Goal: Information Seeking & Learning: Understand process/instructions

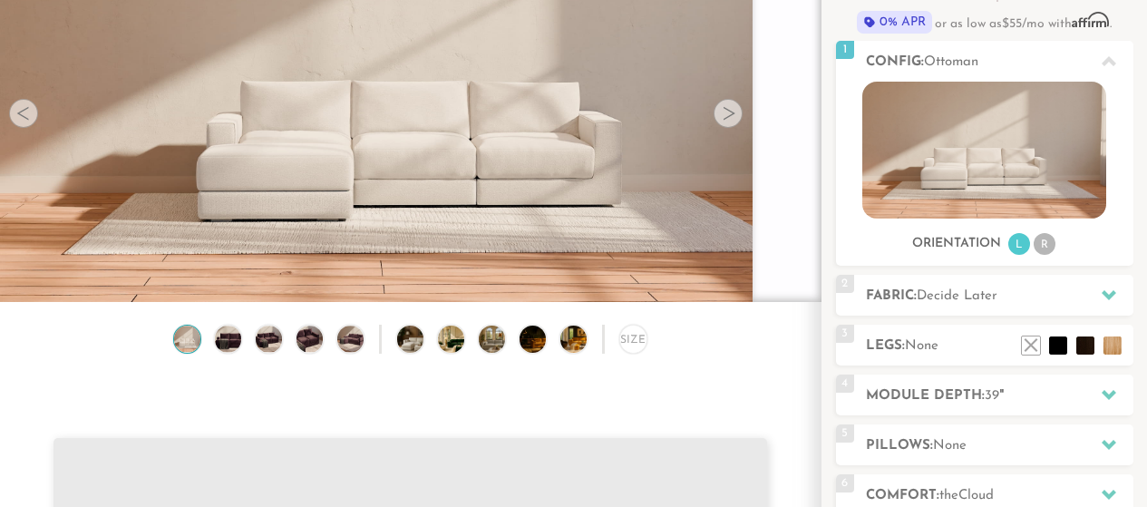
scroll to position [192, 0]
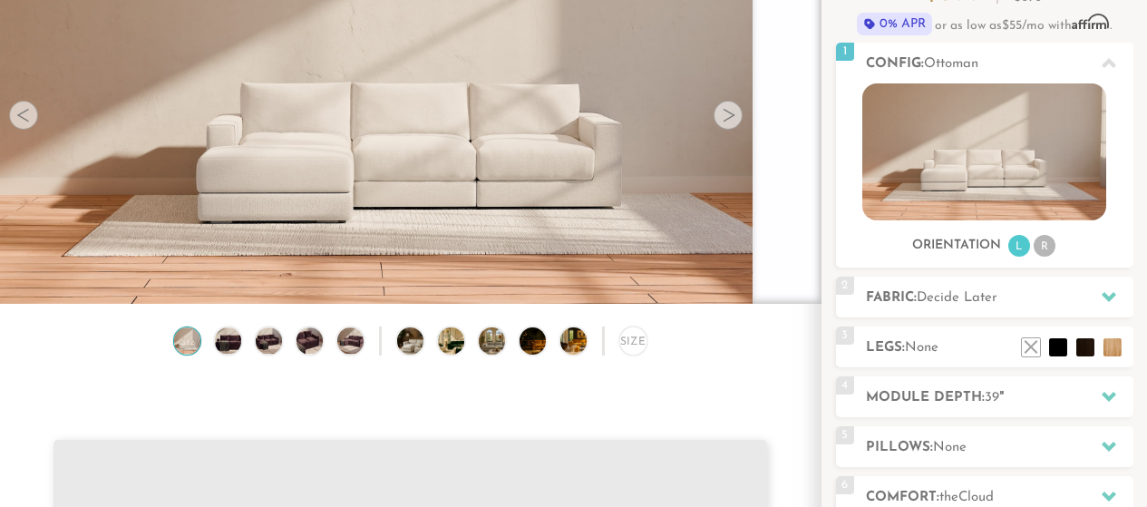
click at [731, 116] on div at bounding box center [728, 115] width 29 height 29
click at [728, 120] on div at bounding box center [728, 115] width 29 height 29
click at [221, 350] on img at bounding box center [228, 340] width 32 height 26
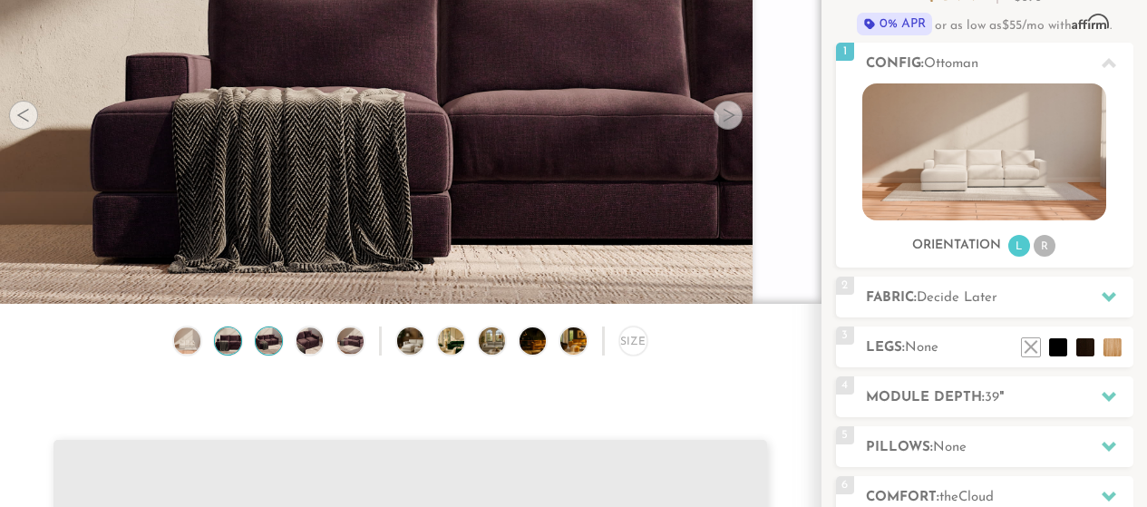
click at [274, 352] on img at bounding box center [269, 340] width 32 height 26
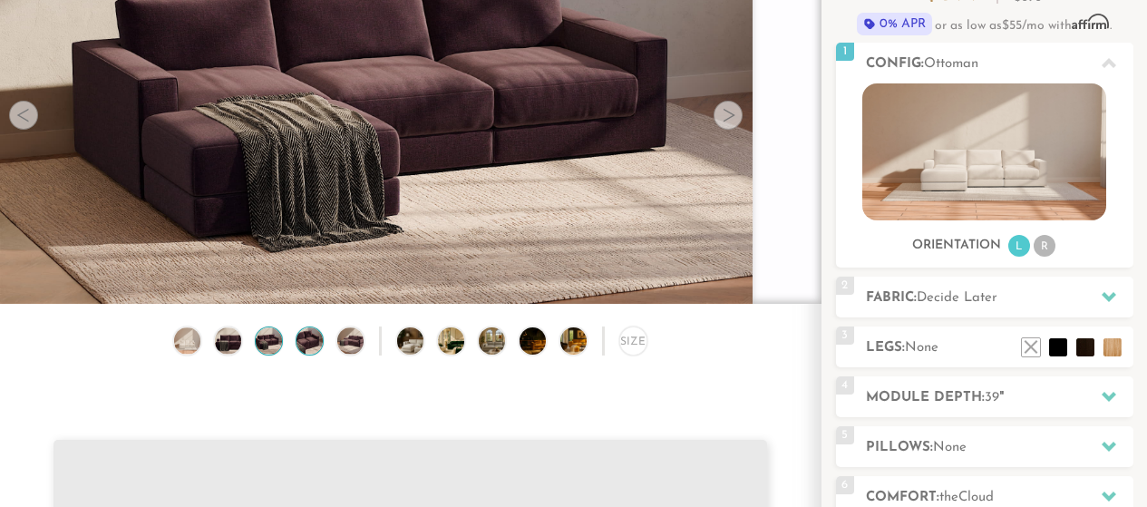
click at [309, 350] on img at bounding box center [310, 340] width 32 height 26
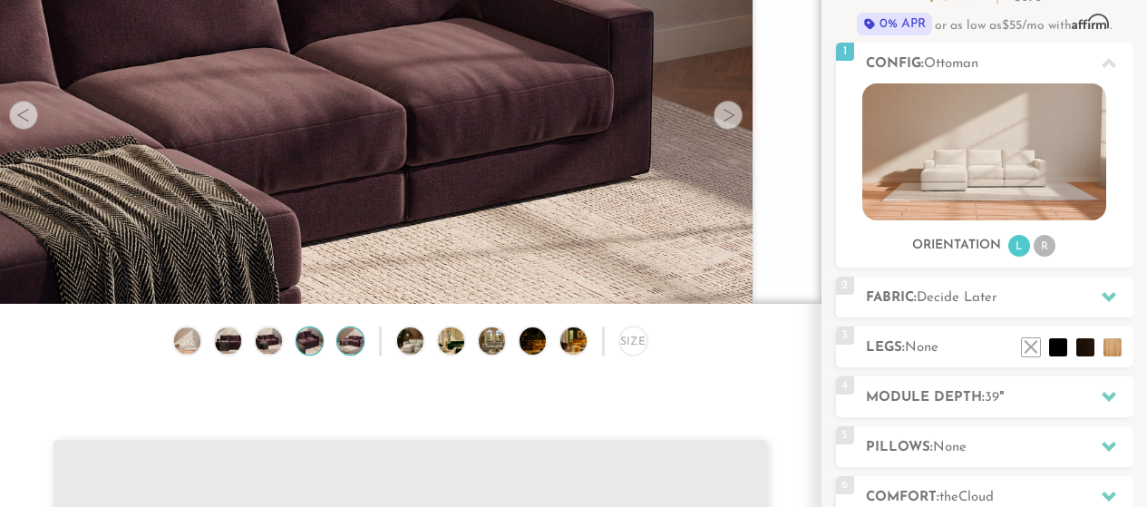
click at [345, 348] on img at bounding box center [351, 340] width 32 height 26
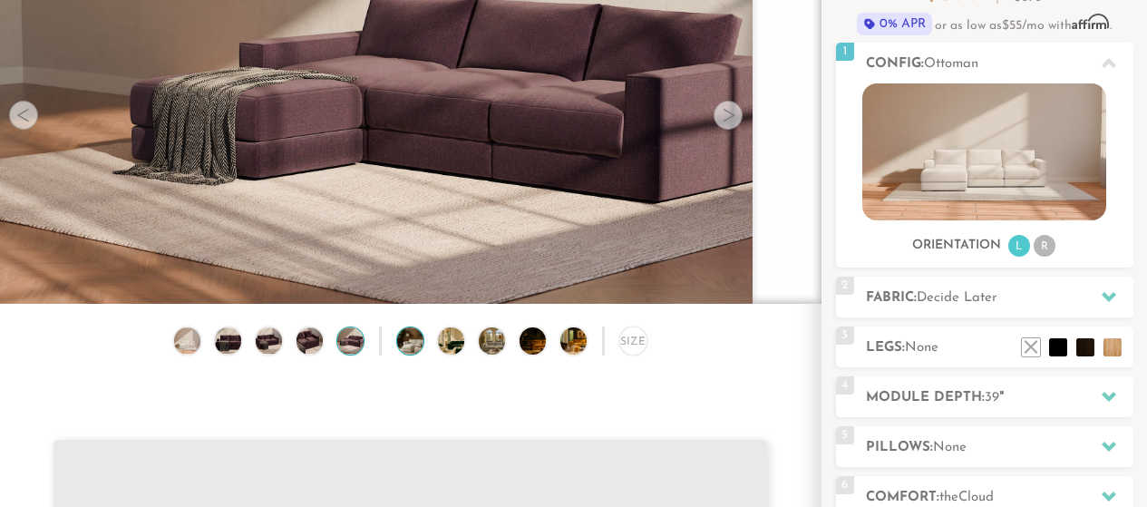
click at [407, 349] on img at bounding box center [420, 340] width 47 height 26
click at [453, 351] on img at bounding box center [461, 340] width 47 height 26
click at [501, 354] on img at bounding box center [502, 340] width 47 height 26
click at [536, 352] on img at bounding box center [543, 340] width 47 height 26
click at [565, 344] on img at bounding box center [583, 340] width 47 height 26
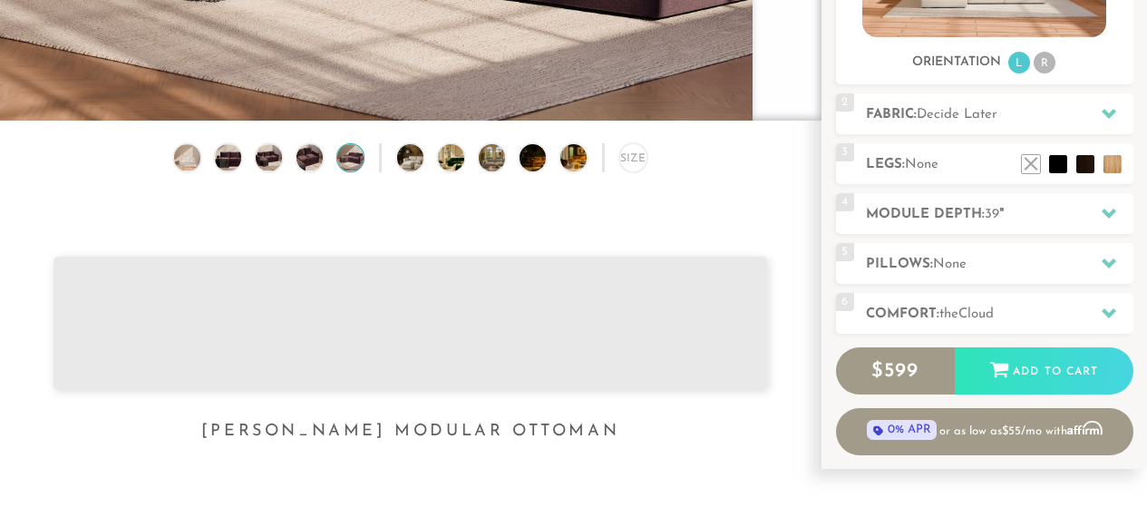
scroll to position [374, 0]
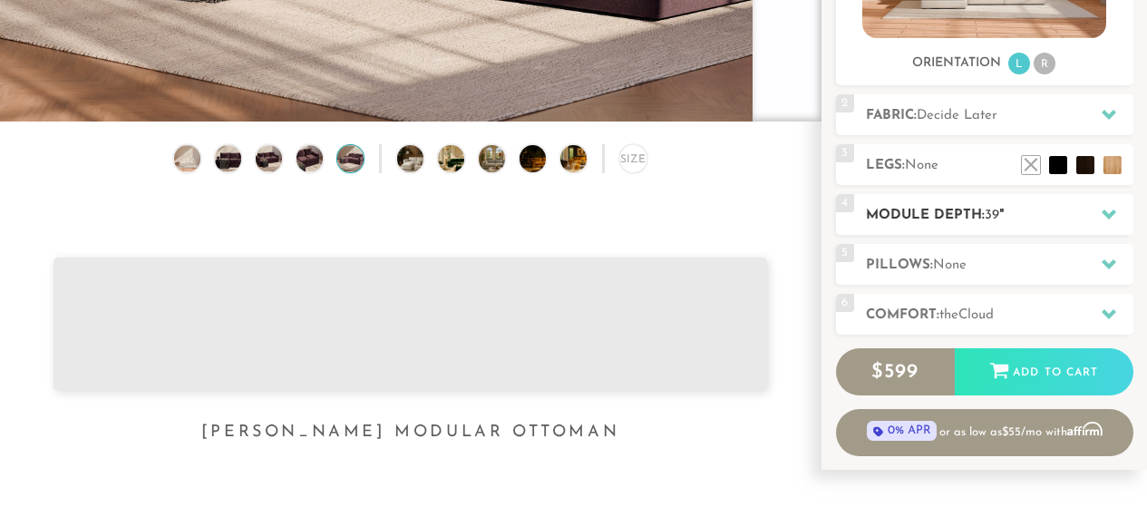
click at [870, 213] on h2 "Module Depth: 39 "" at bounding box center [999, 215] width 267 height 21
click at [890, 213] on h2 "Module Depth: 39 "" at bounding box center [999, 215] width 267 height 21
click at [1104, 213] on icon at bounding box center [1109, 214] width 15 height 10
click at [1105, 213] on icon at bounding box center [1109, 214] width 15 height 10
click at [1103, 258] on icon at bounding box center [1109, 264] width 15 height 15
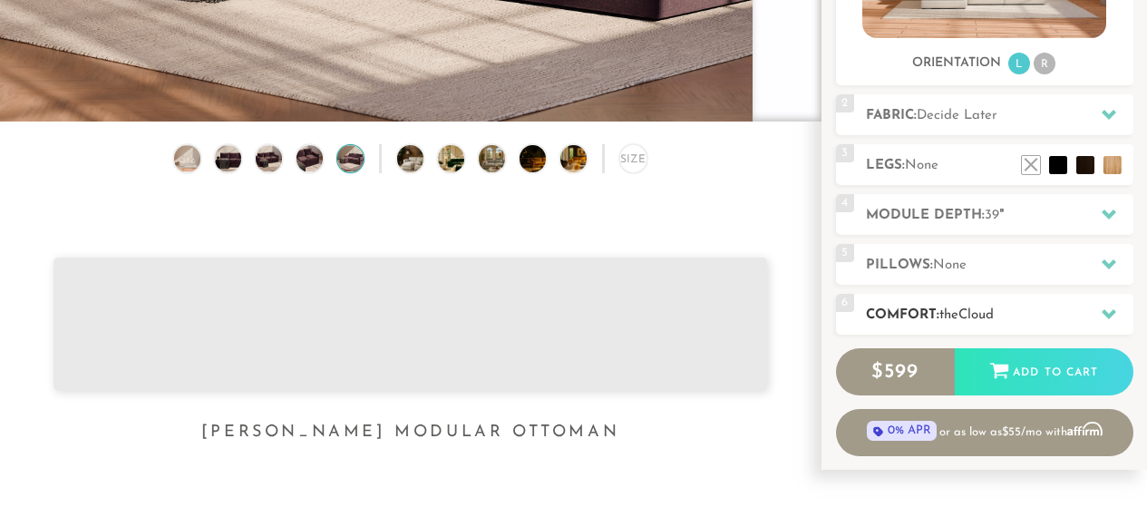
click at [1101, 312] on div at bounding box center [1109, 314] width 38 height 37
click at [915, 305] on div "6 Comfort: the Cloud soft" at bounding box center [984, 314] width 297 height 41
click at [901, 114] on h2 "Fabric: Decide Later" at bounding box center [999, 115] width 267 height 21
click at [1110, 115] on icon at bounding box center [1109, 115] width 15 height 10
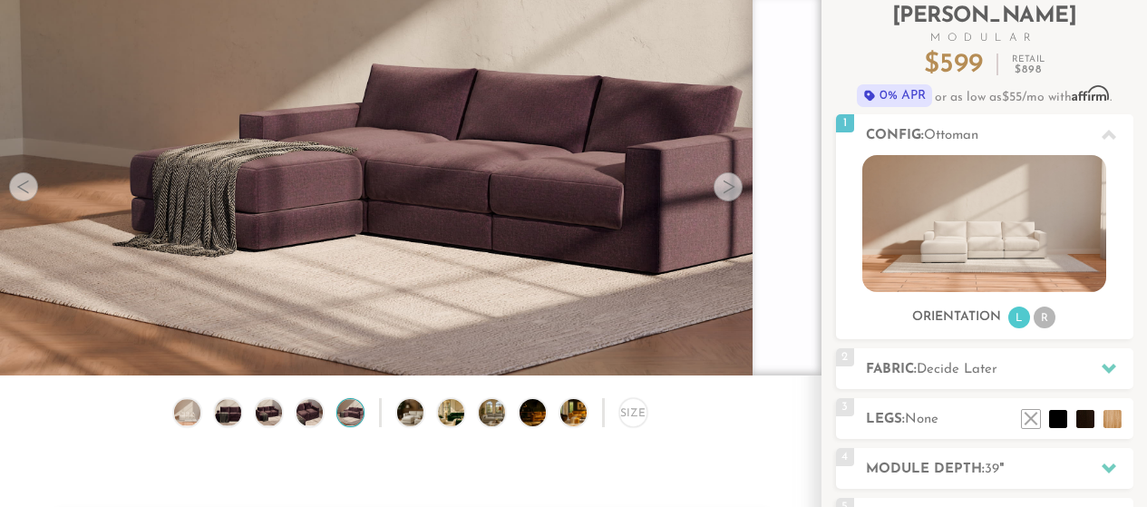
scroll to position [126, 0]
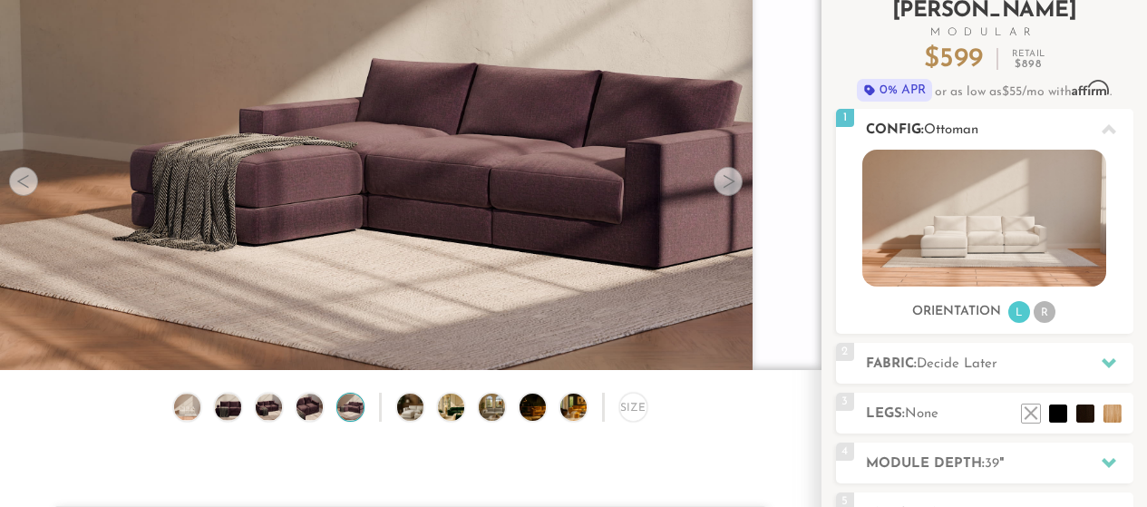
click at [1043, 308] on li "R" at bounding box center [1045, 312] width 22 height 22
click at [1045, 313] on li "R" at bounding box center [1045, 312] width 22 height 22
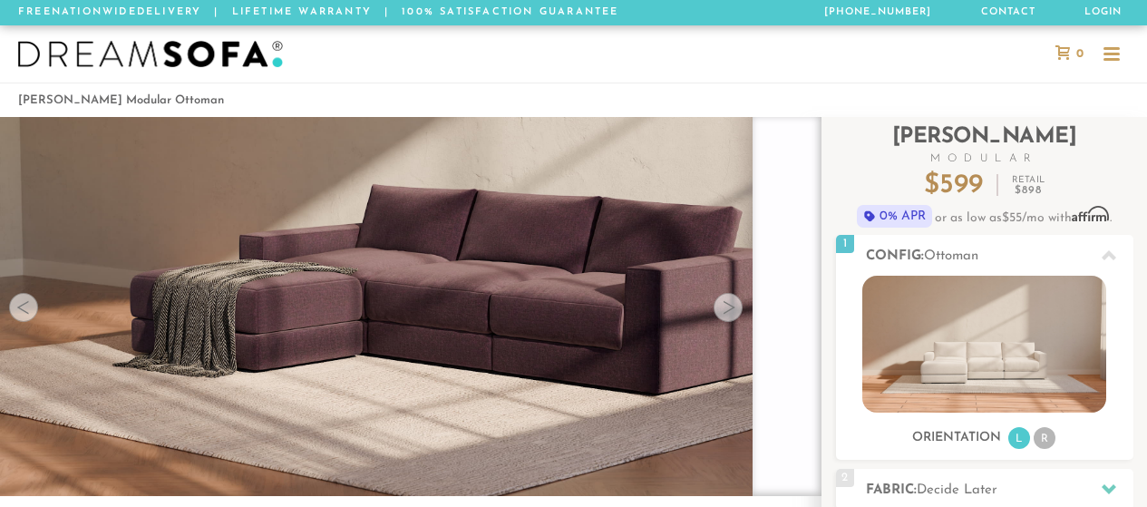
click at [729, 311] on div at bounding box center [728, 307] width 29 height 29
click at [26, 312] on div at bounding box center [23, 307] width 29 height 29
click at [17, 308] on div at bounding box center [23, 307] width 29 height 29
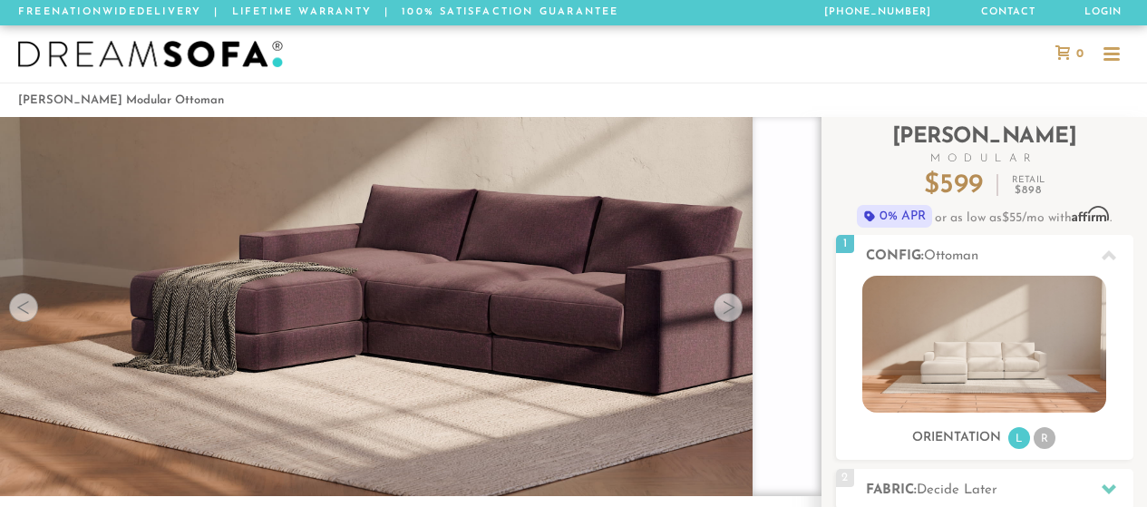
click at [17, 308] on div at bounding box center [23, 307] width 29 height 29
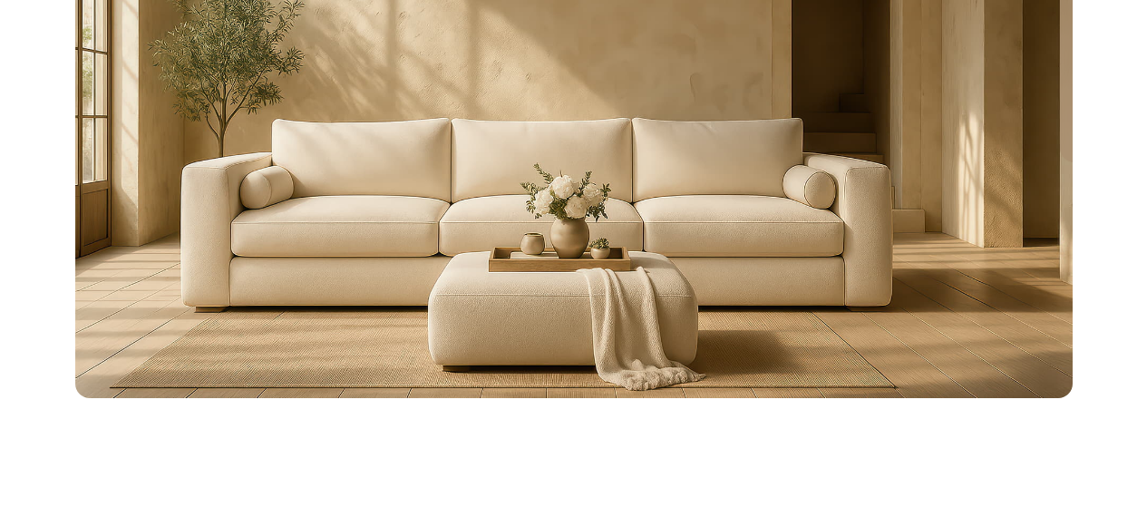
scroll to position [7616, 0]
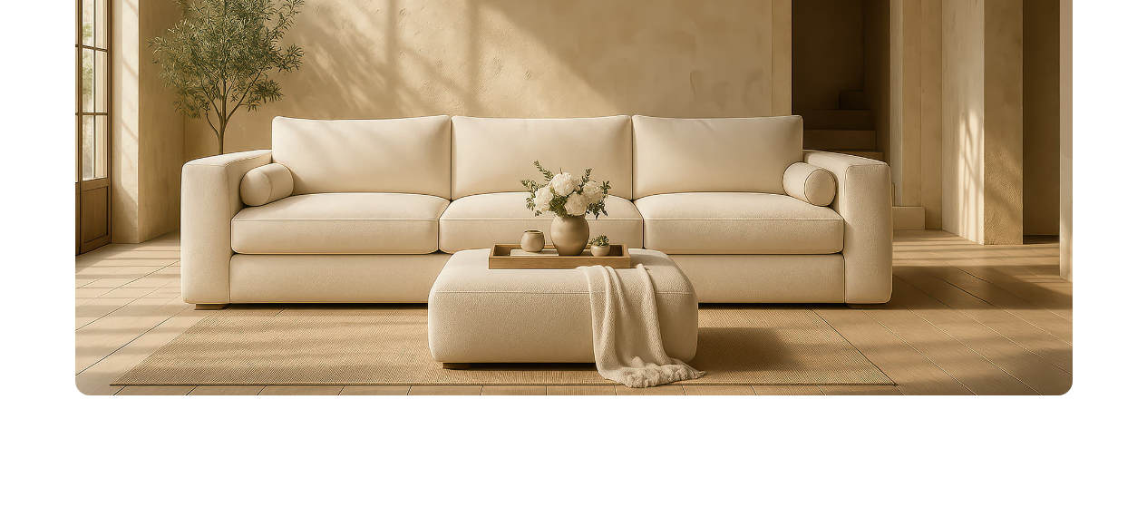
click at [362, 301] on img at bounding box center [573, 114] width 997 height 560
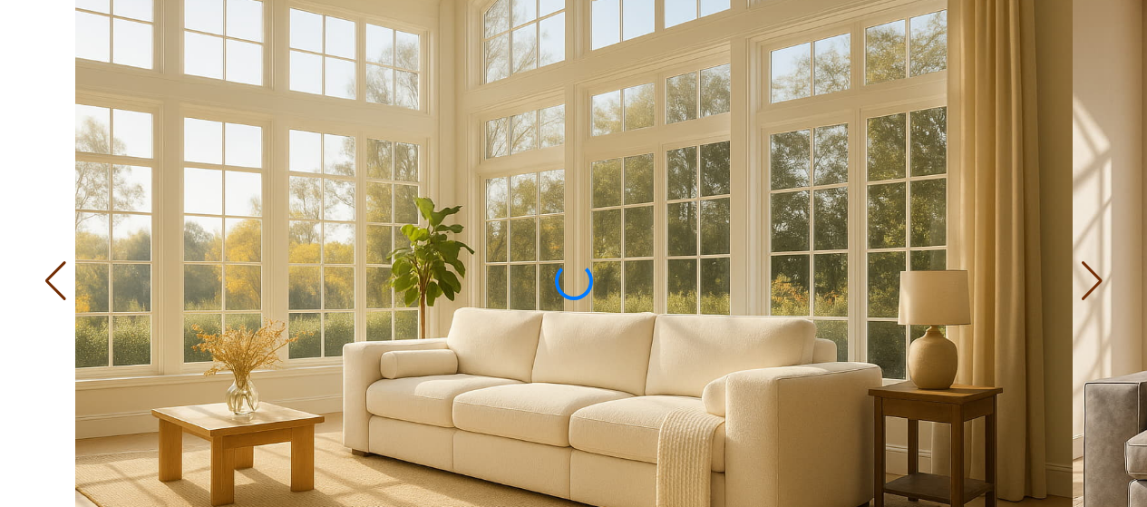
scroll to position [10250, 0]
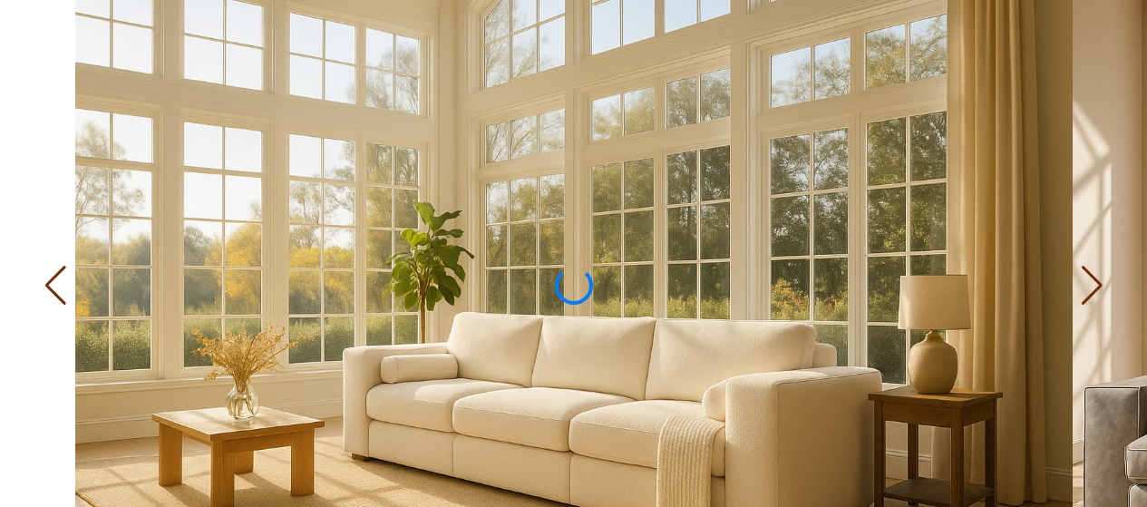
click at [1085, 306] on div at bounding box center [1092, 286] width 24 height 40
click at [1087, 306] on div at bounding box center [1092, 286] width 24 height 40
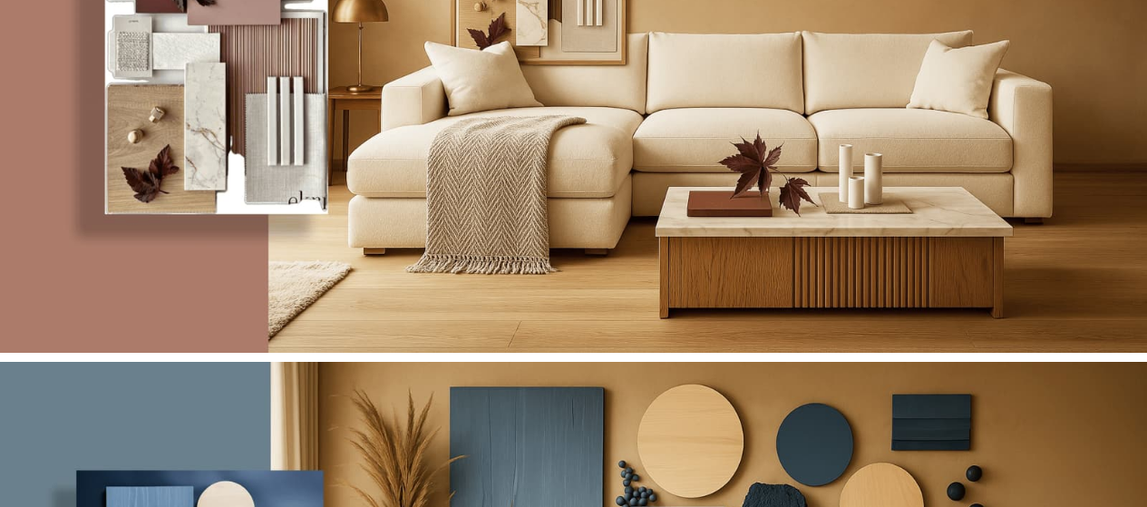
scroll to position [14000, 0]
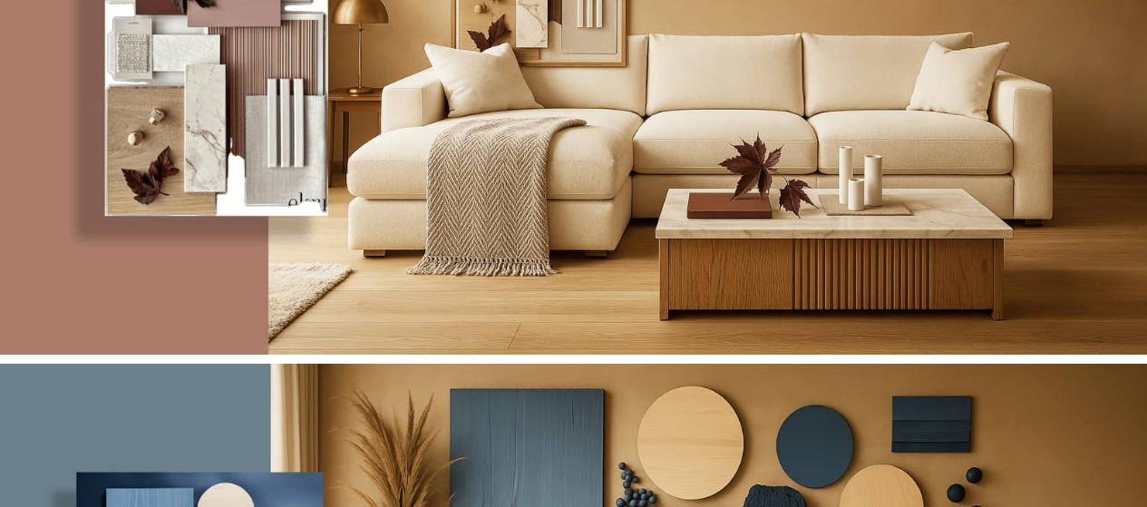
click at [935, 288] on img at bounding box center [573, 62] width 1147 height 588
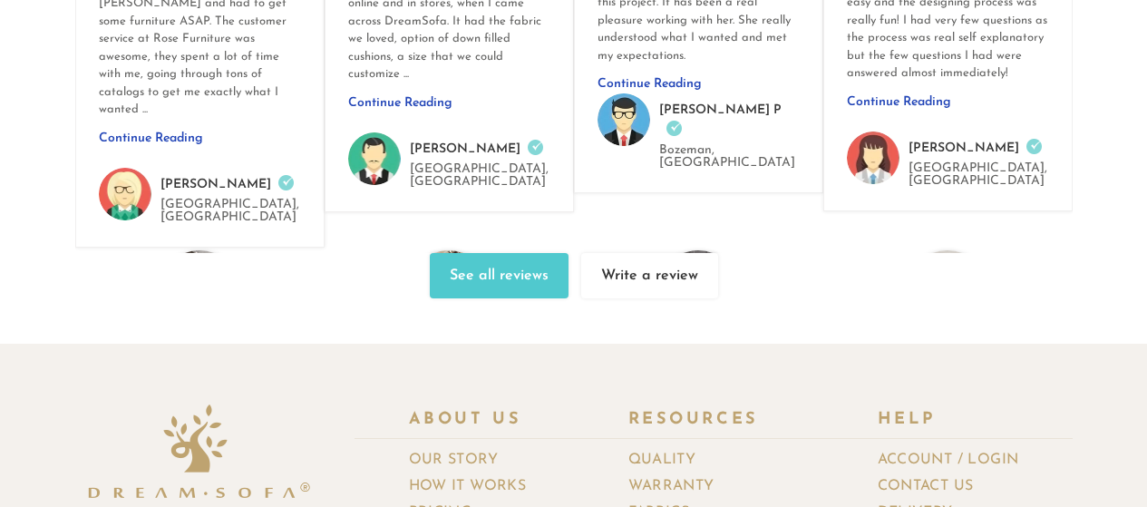
scroll to position [22756, 0]
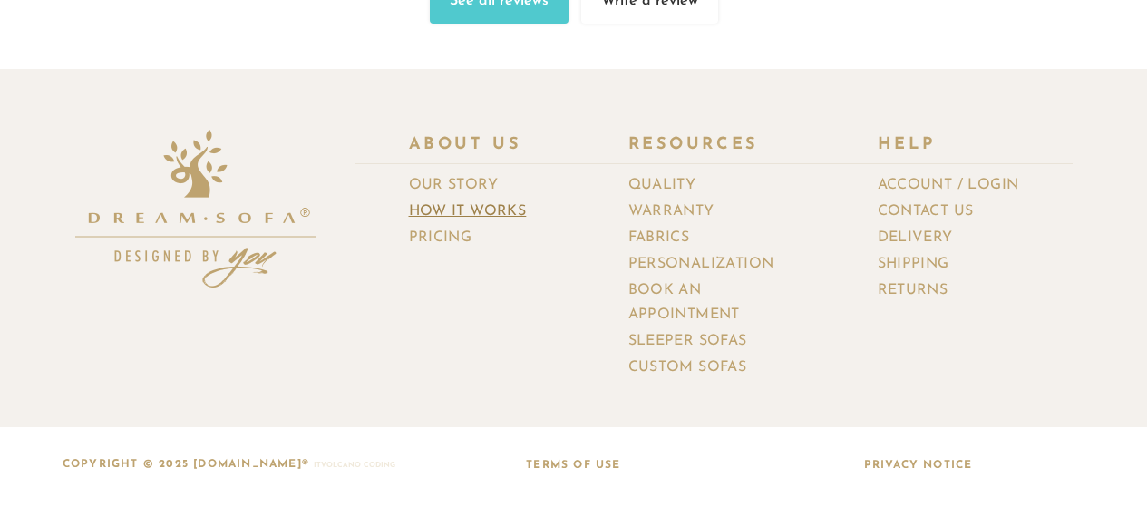
click at [437, 217] on link "How It Works" at bounding box center [474, 212] width 131 height 26
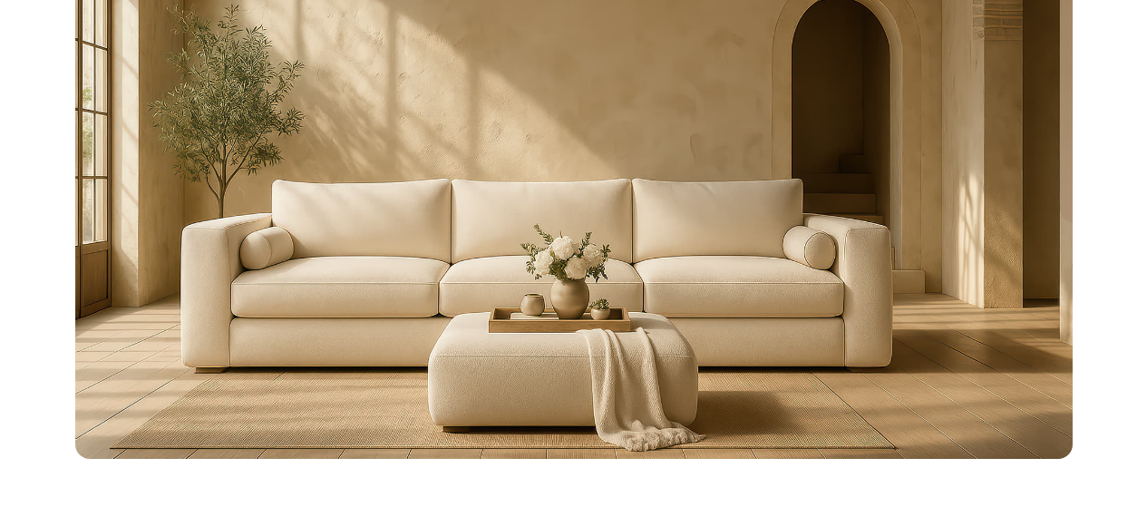
scroll to position [7550, 0]
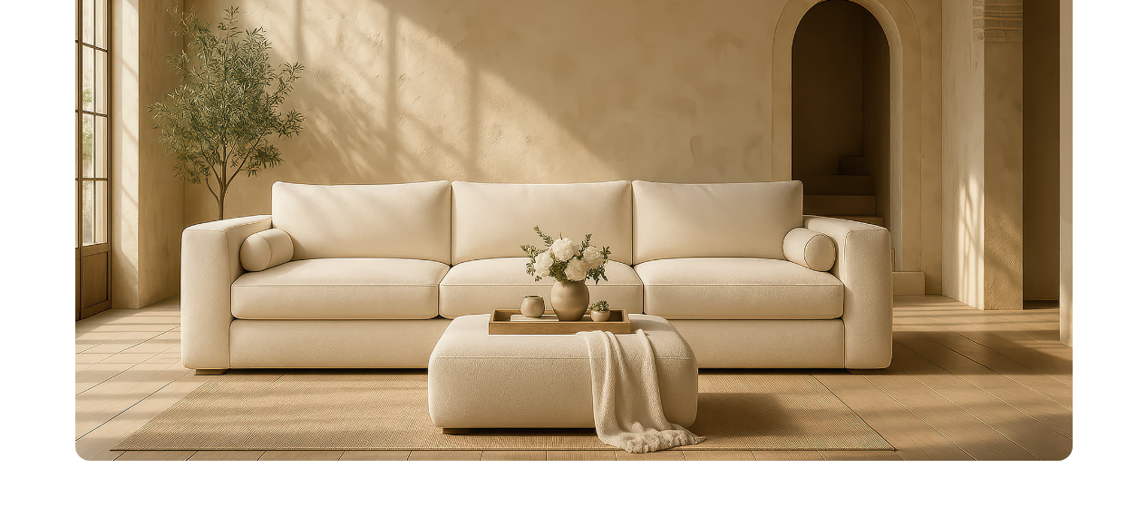
click at [773, 341] on img at bounding box center [573, 179] width 997 height 560
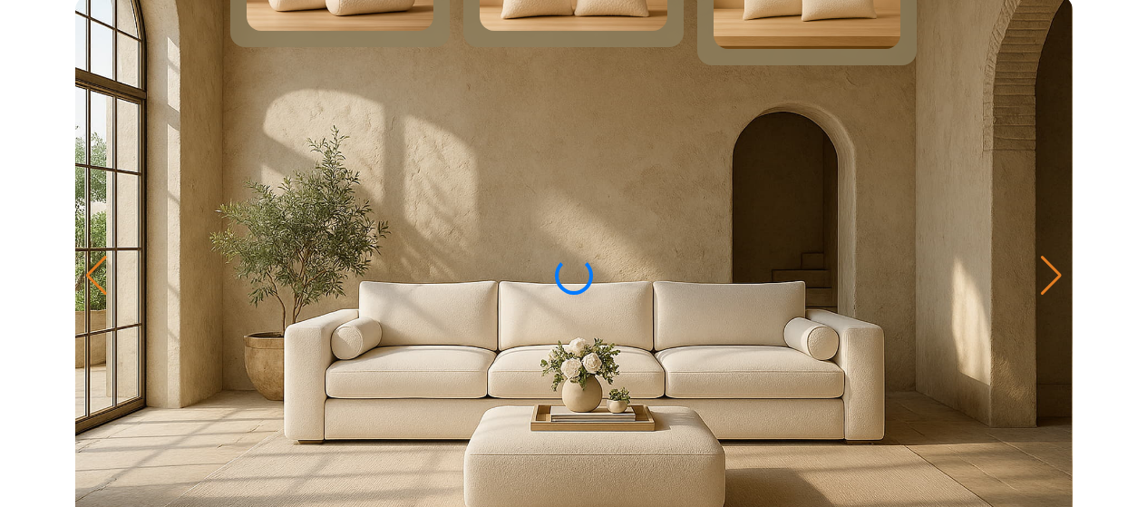
scroll to position [8309, 0]
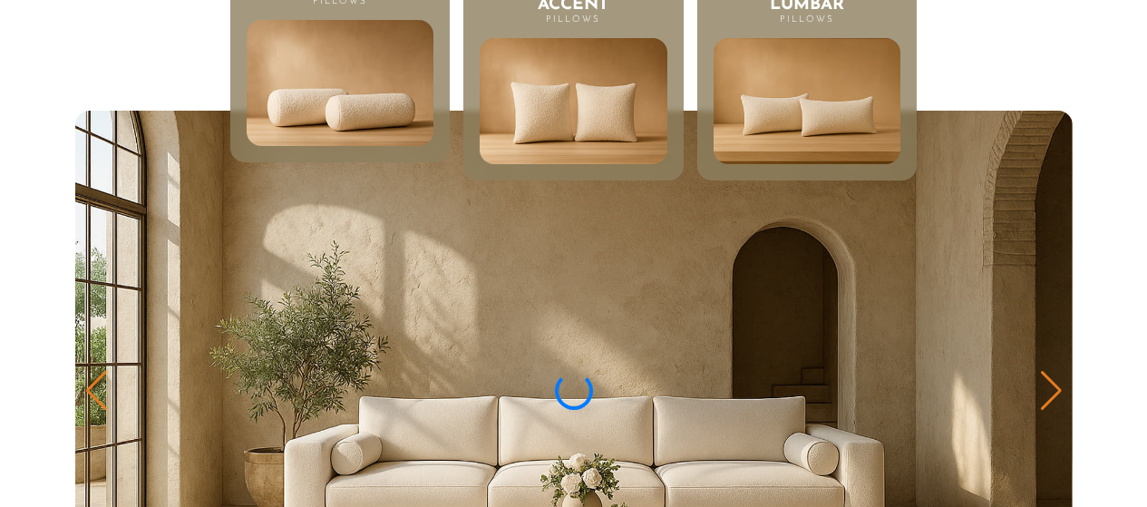
click at [1048, 398] on div at bounding box center [1051, 391] width 24 height 40
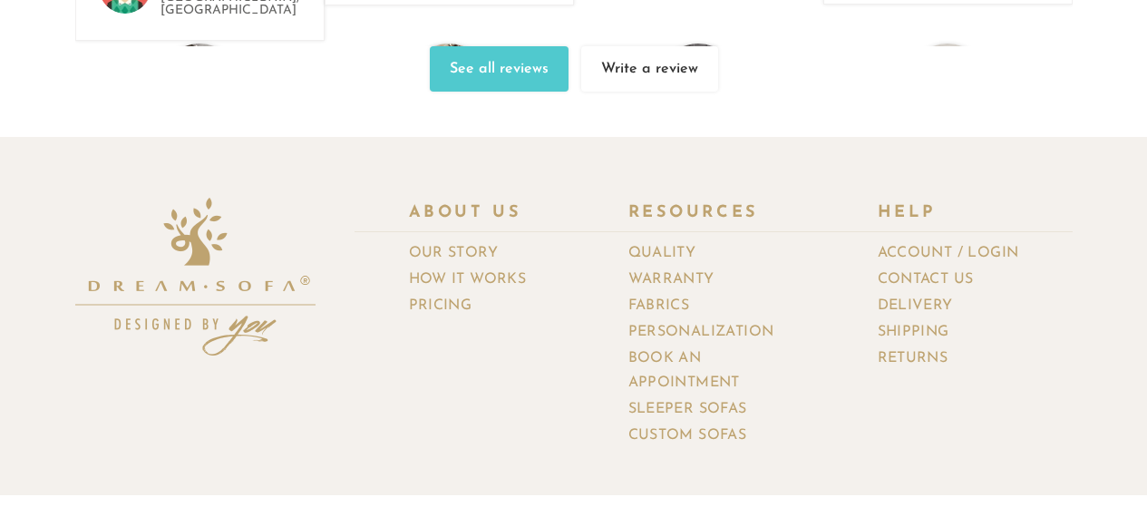
scroll to position [22756, 0]
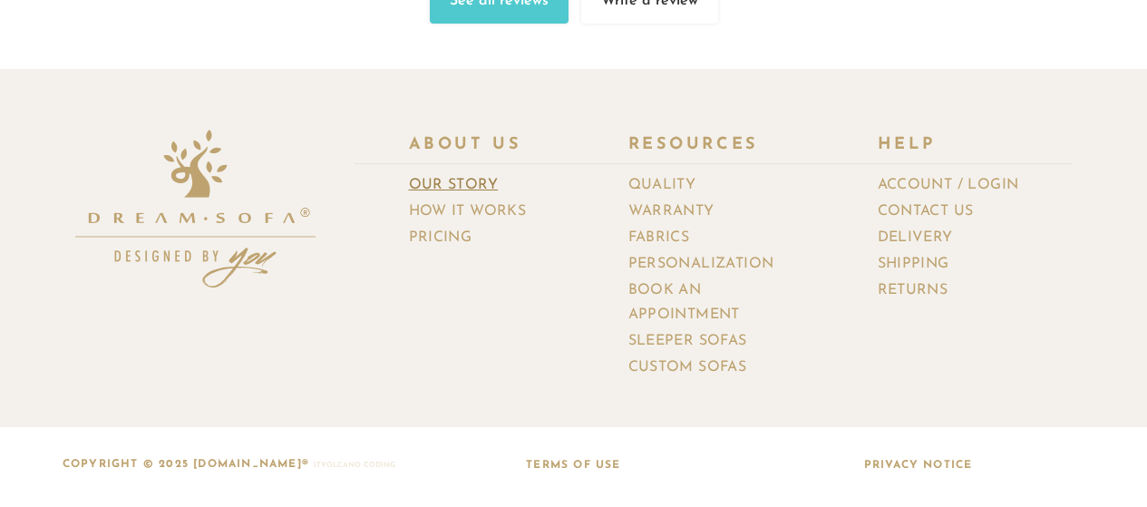
click at [481, 199] on link "Our Story" at bounding box center [460, 185] width 103 height 26
